Goal: Understand process/instructions: Learn how to perform a task or action

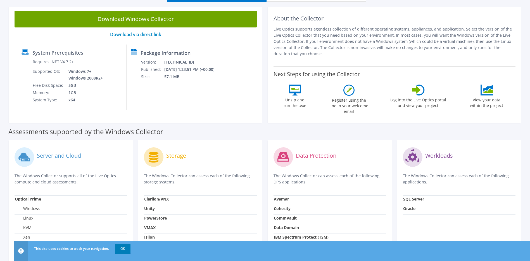
scroll to position [28, 0]
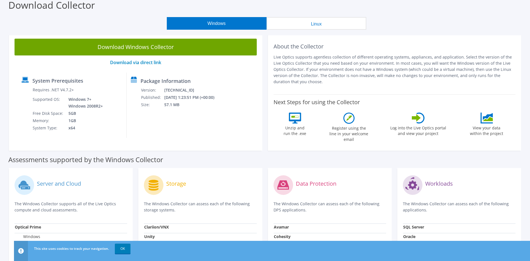
click at [305, 82] on p "Live Optics supports agentless collection of different operating systems, appli…" at bounding box center [395, 69] width 242 height 31
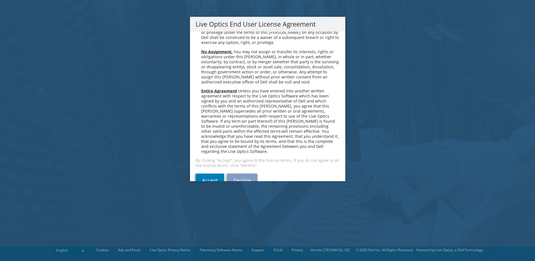
scroll to position [2114, 0]
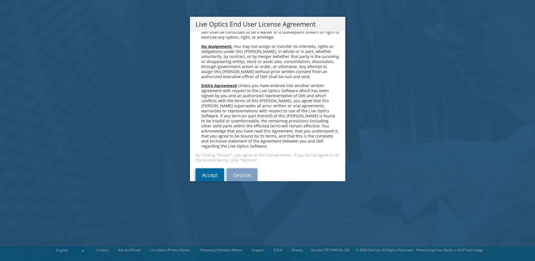
click at [210, 168] on link "Accept" at bounding box center [209, 174] width 29 height 13
